Goal: Navigation & Orientation: Go to known website

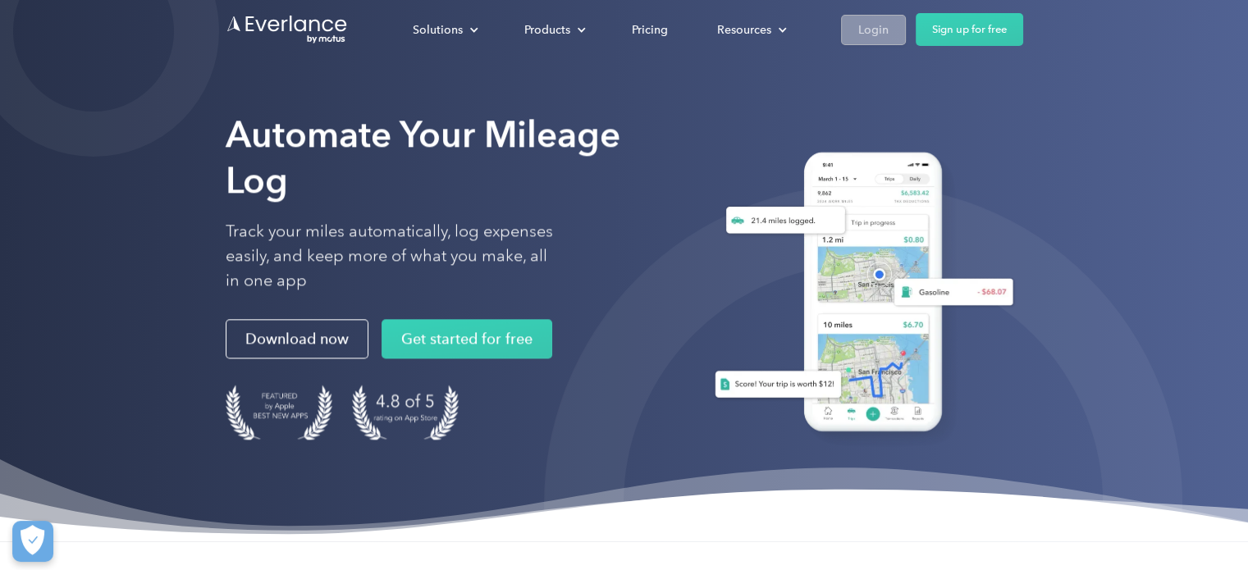
click at [868, 26] on div "Login" at bounding box center [874, 30] width 30 height 21
